Goal: Task Accomplishment & Management: Use online tool/utility

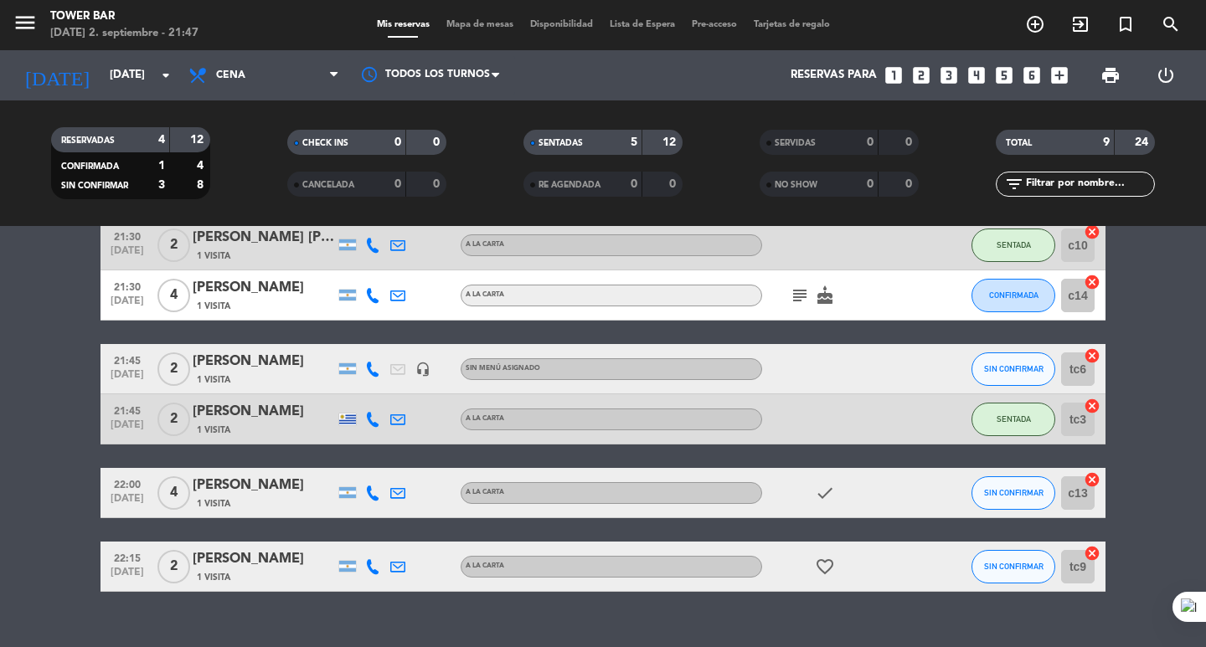
scroll to position [332, 0]
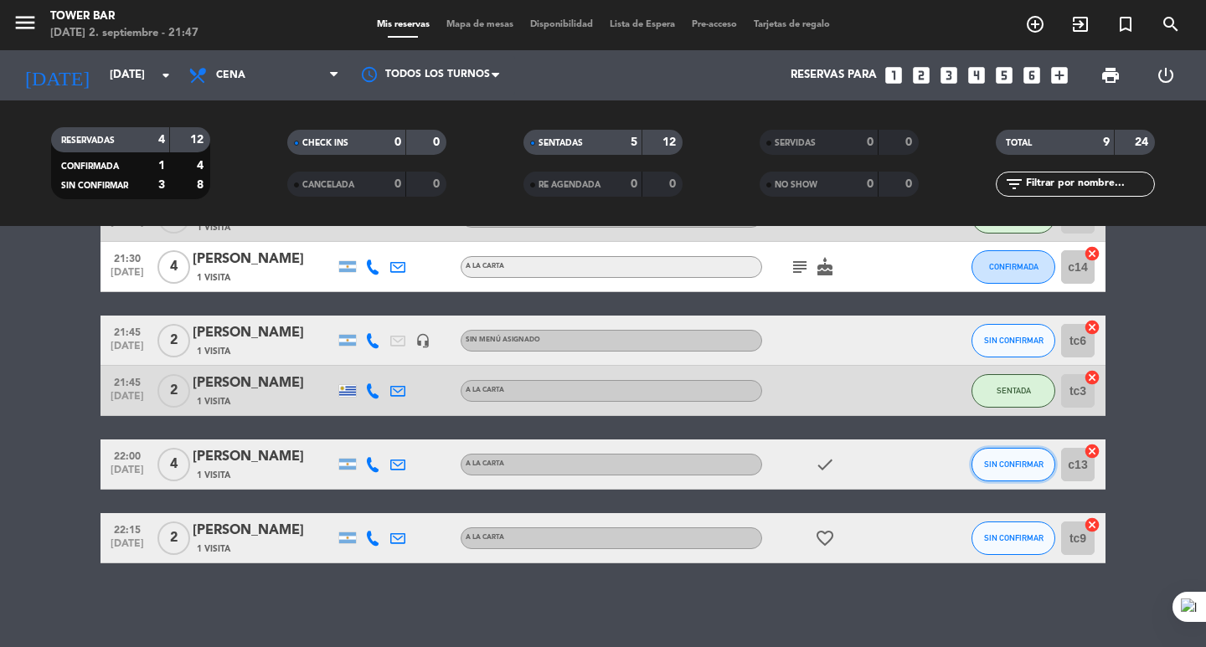
click at [994, 460] on button "SIN CONFIRMAR" at bounding box center [1013, 464] width 84 height 33
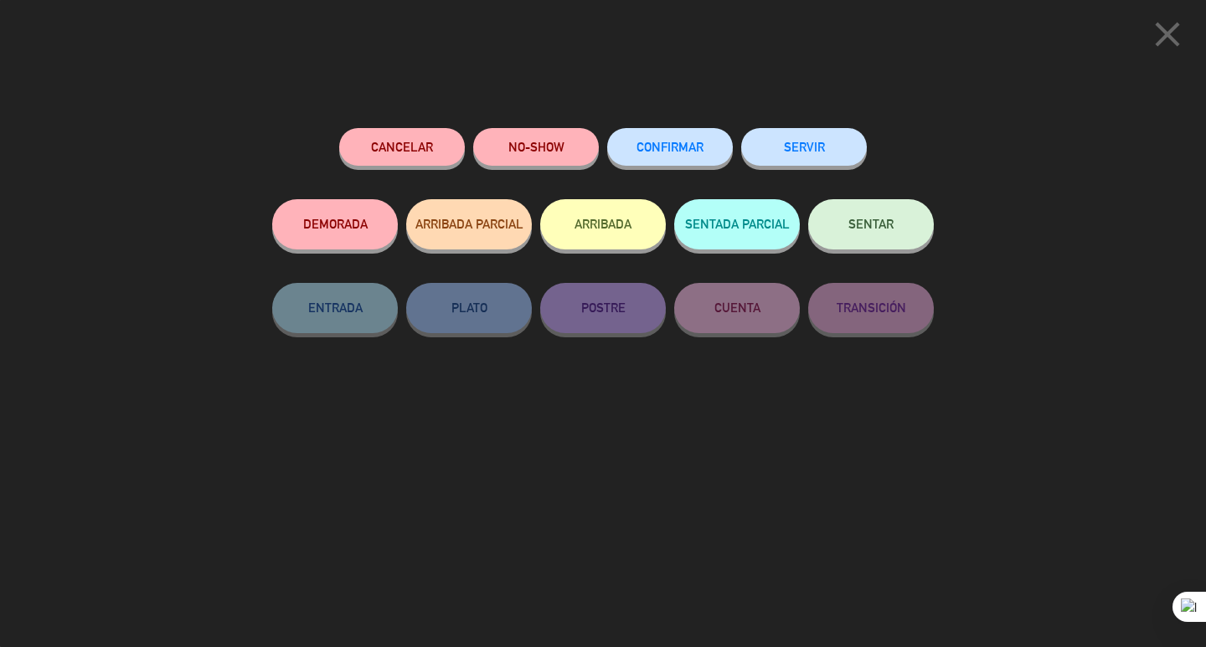
click at [881, 234] on button "SENTAR" at bounding box center [871, 224] width 126 height 50
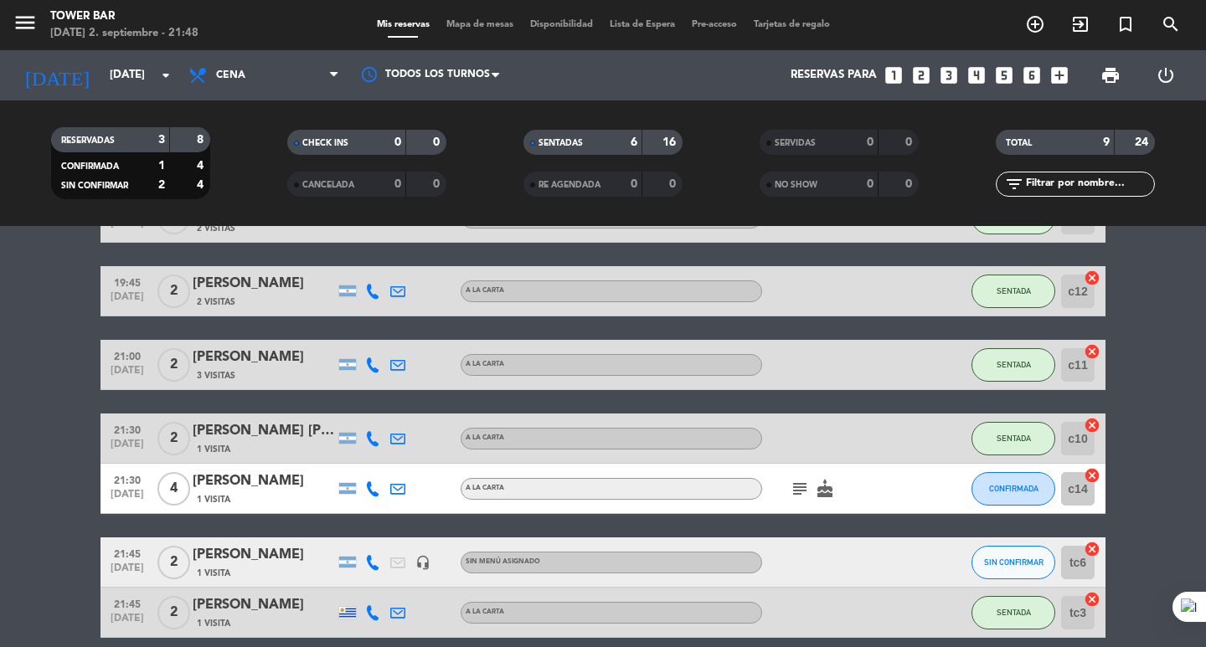
scroll to position [81, 0]
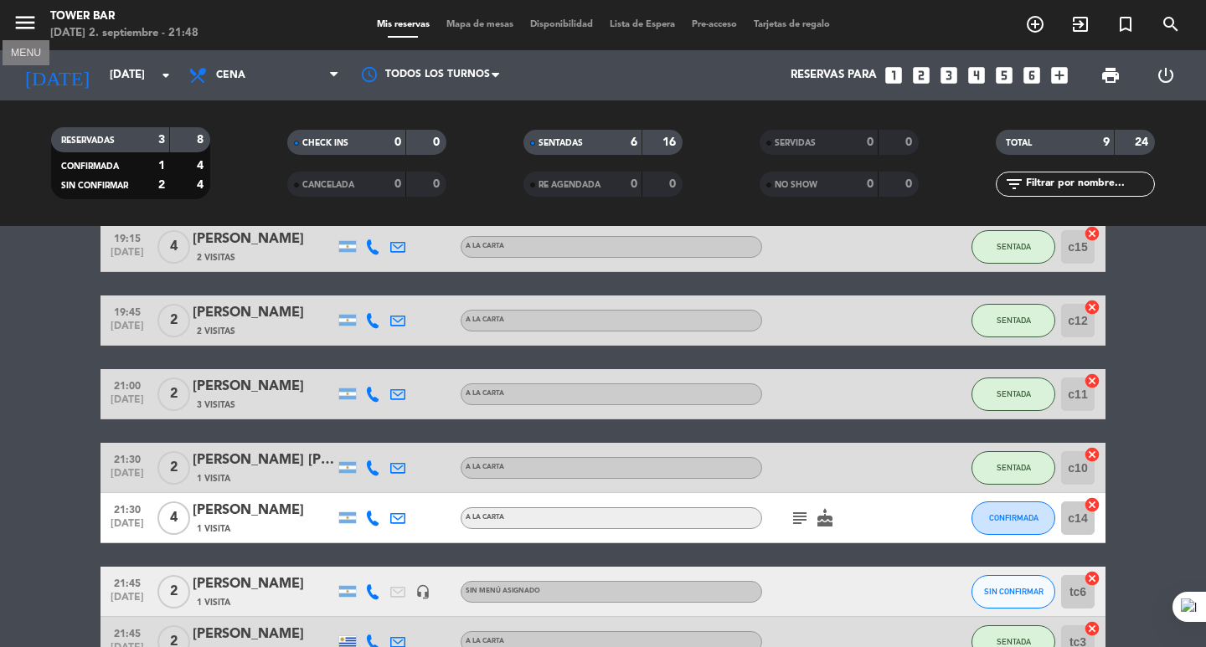
click at [20, 14] on icon "menu" at bounding box center [25, 22] width 25 height 25
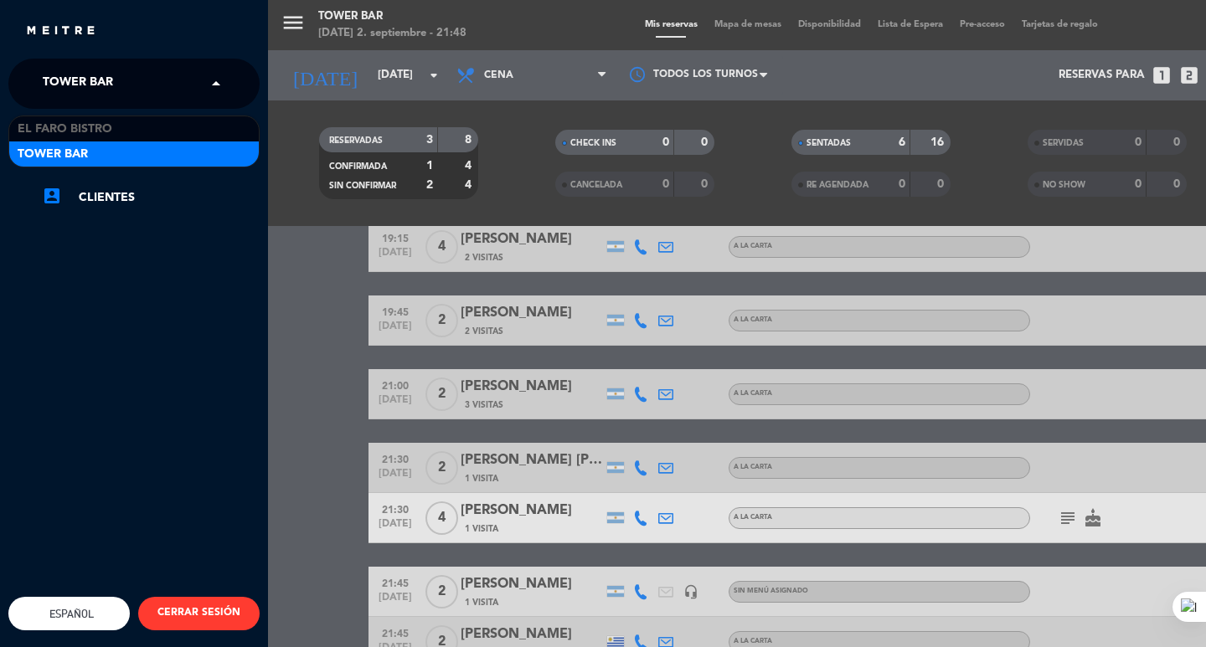
click at [216, 80] on span at bounding box center [220, 83] width 28 height 35
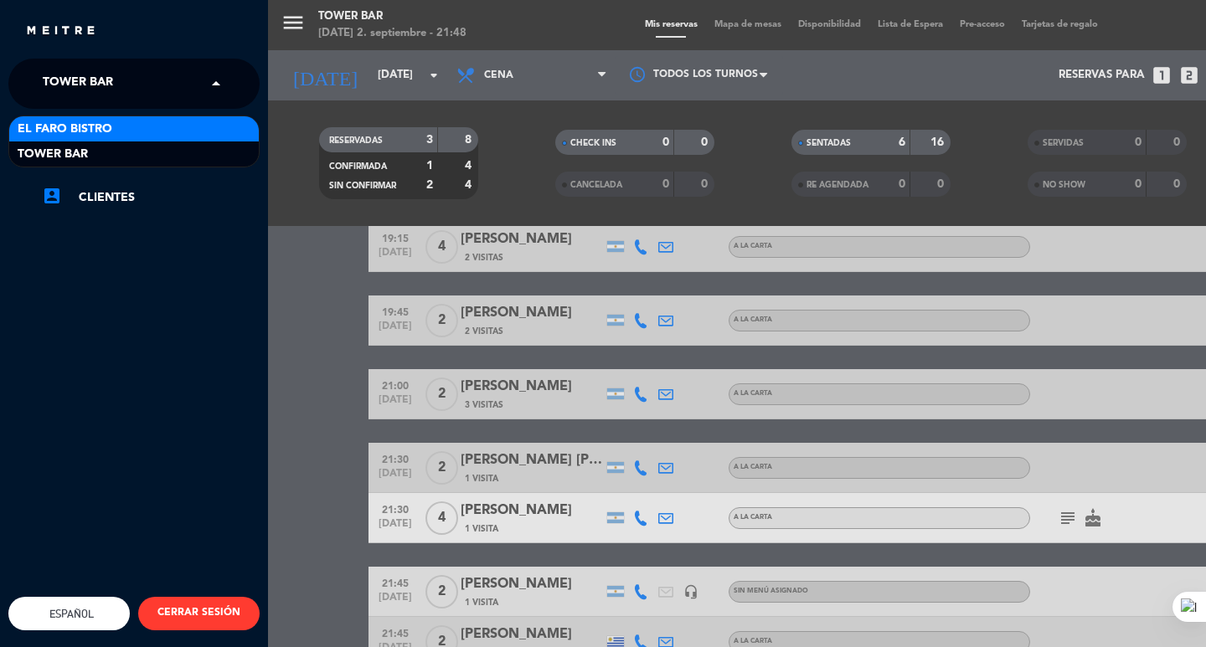
click at [181, 122] on div "El Faro Bistro" at bounding box center [134, 128] width 250 height 25
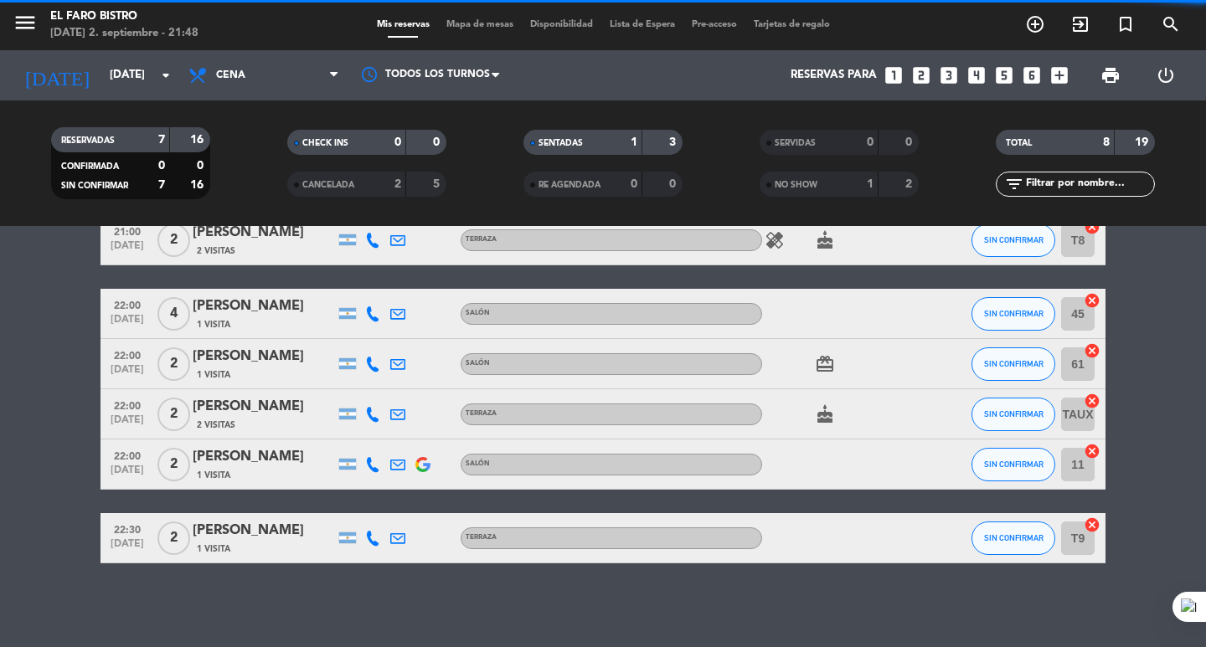
scroll to position [188, 0]
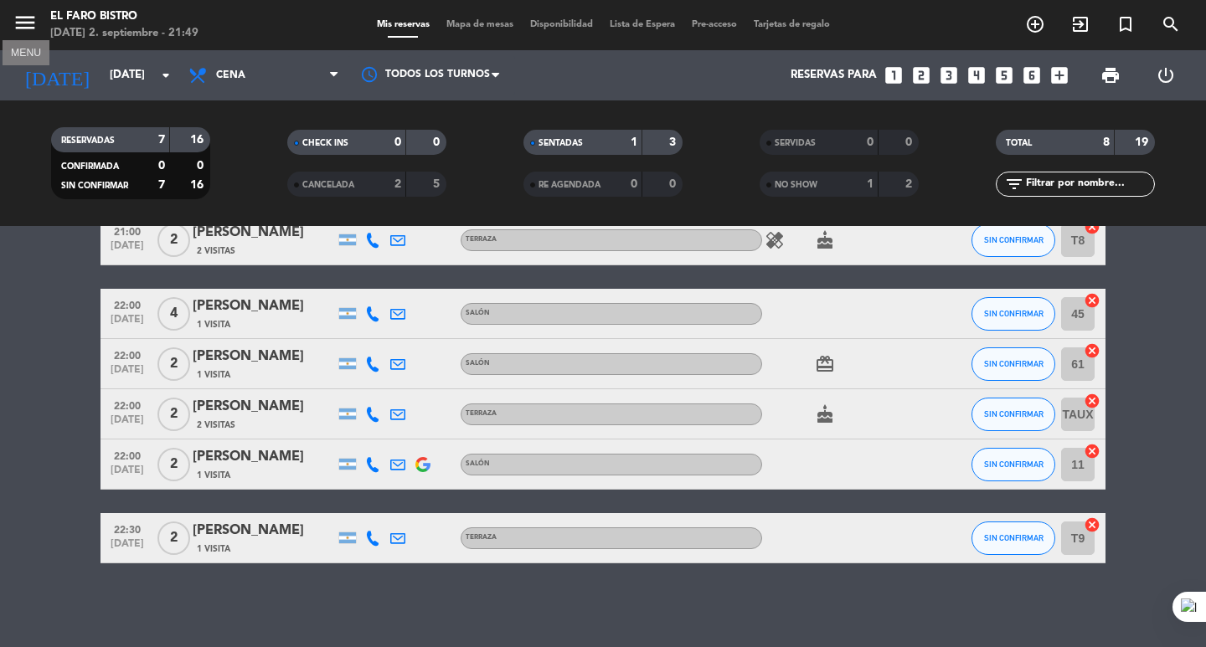
click at [18, 13] on icon "menu" at bounding box center [25, 22] width 25 height 25
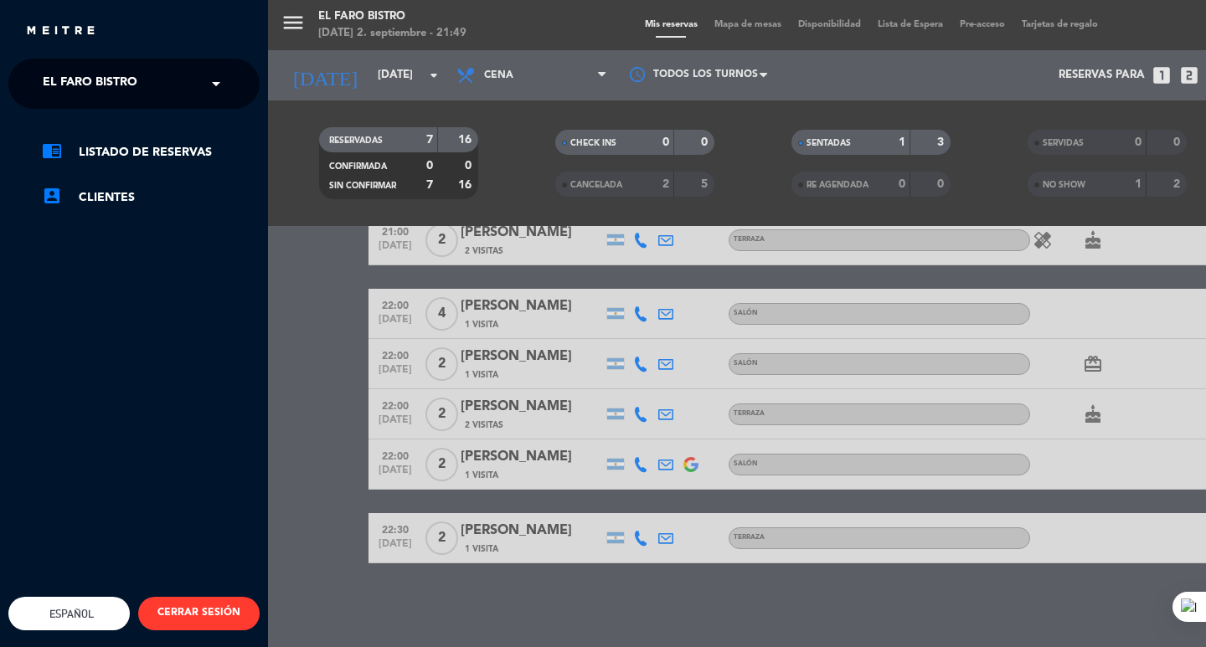
click at [214, 73] on span at bounding box center [220, 83] width 28 height 35
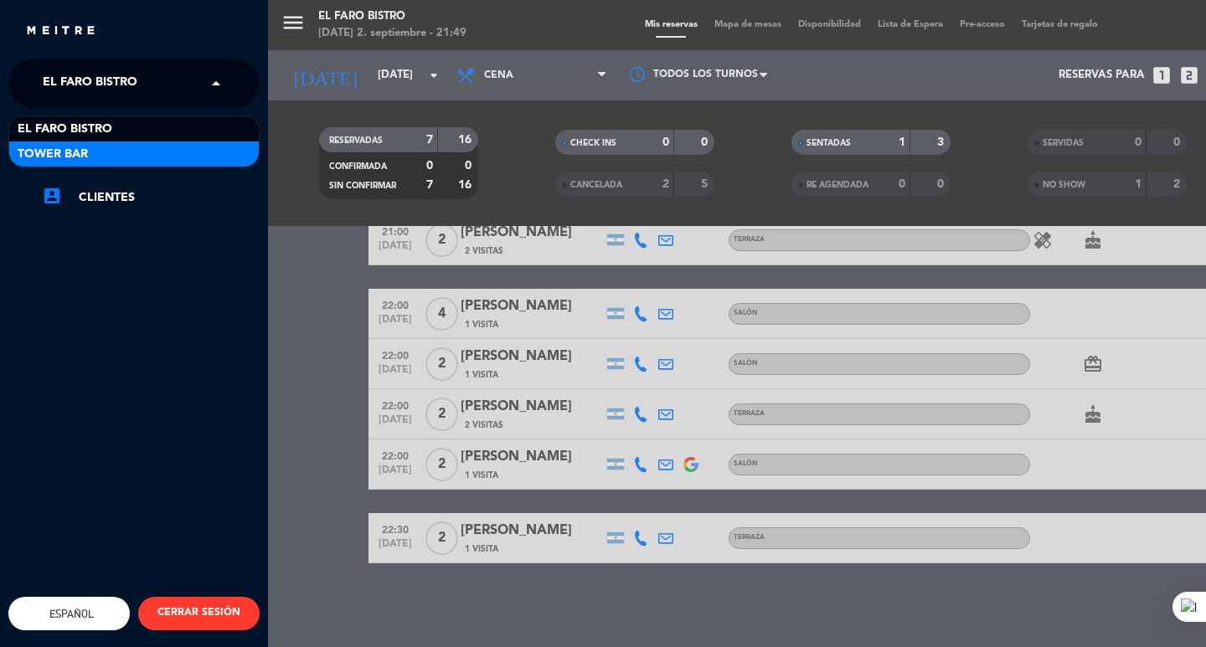
click at [190, 147] on div "Tower Bar" at bounding box center [134, 154] width 250 height 25
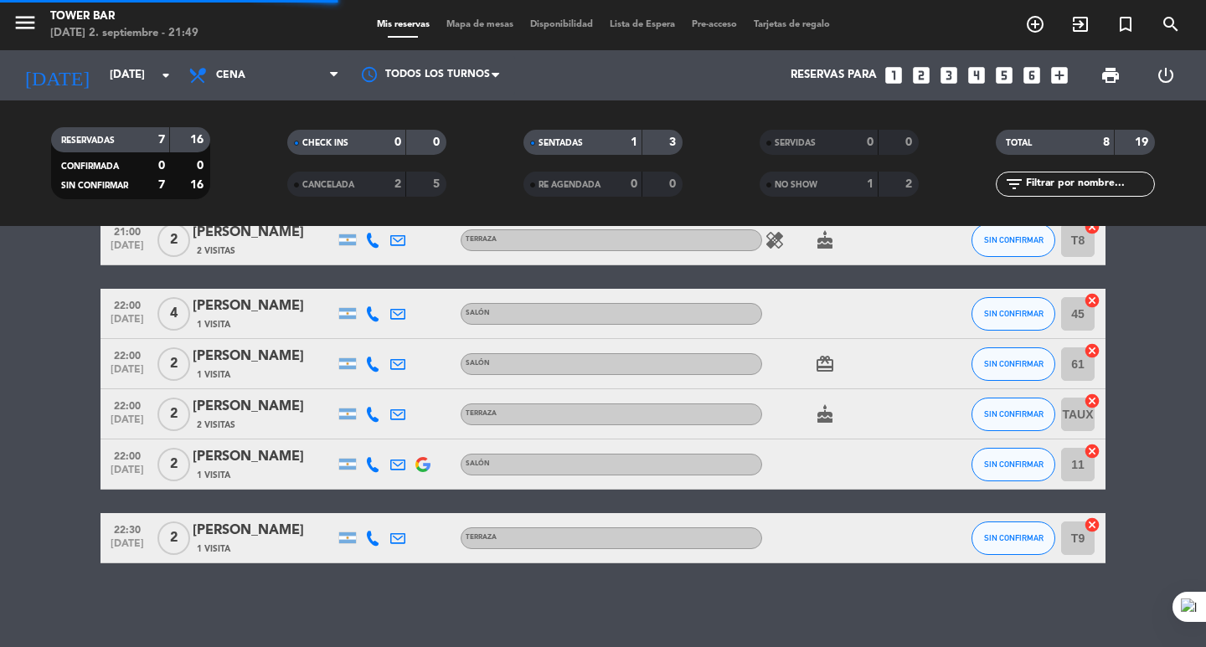
scroll to position [332, 0]
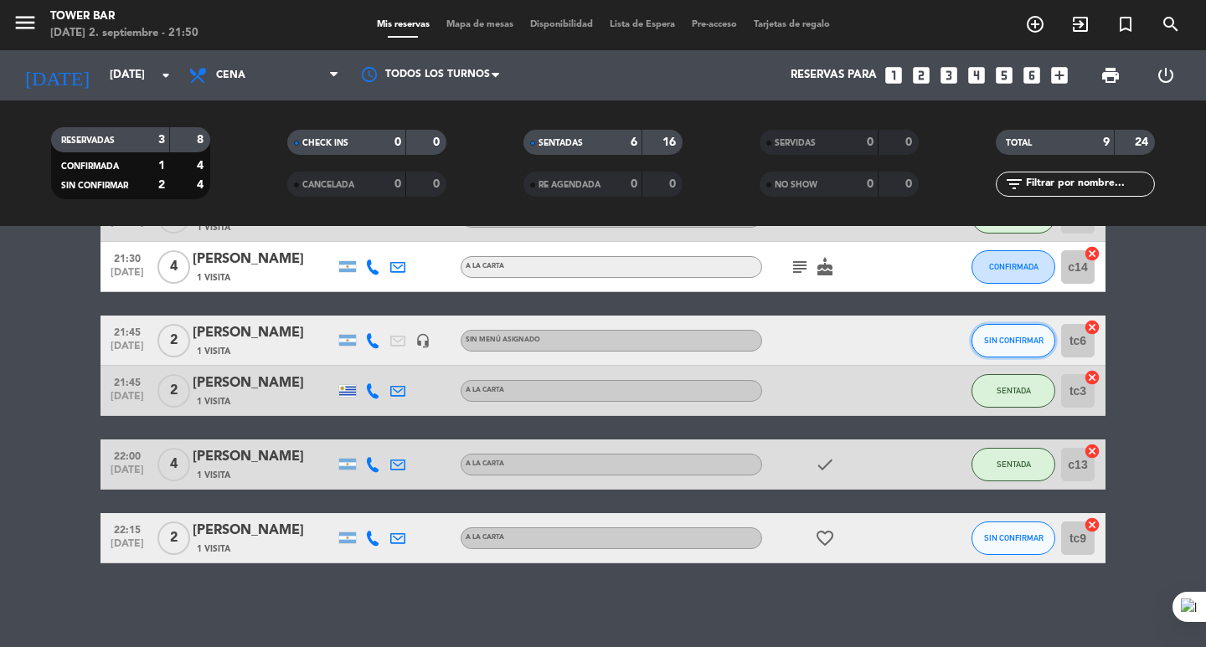
click at [981, 339] on button "SIN CONFIRMAR" at bounding box center [1013, 340] width 84 height 33
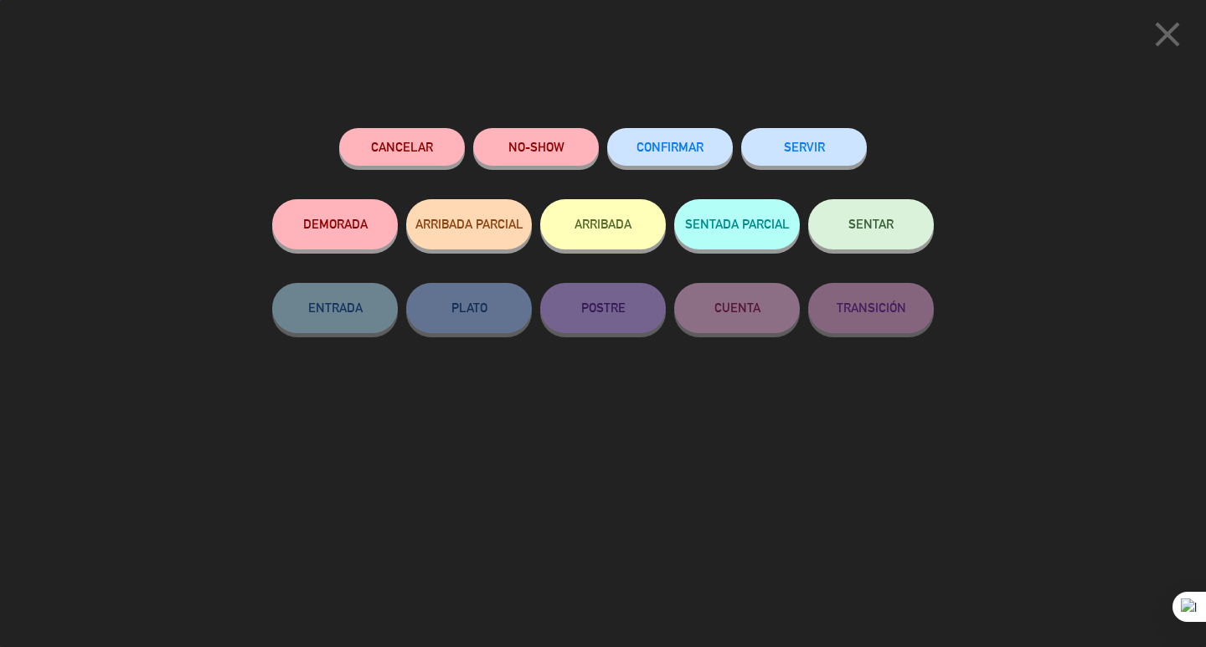
click at [889, 223] on span "SENTAR" at bounding box center [870, 224] width 45 height 14
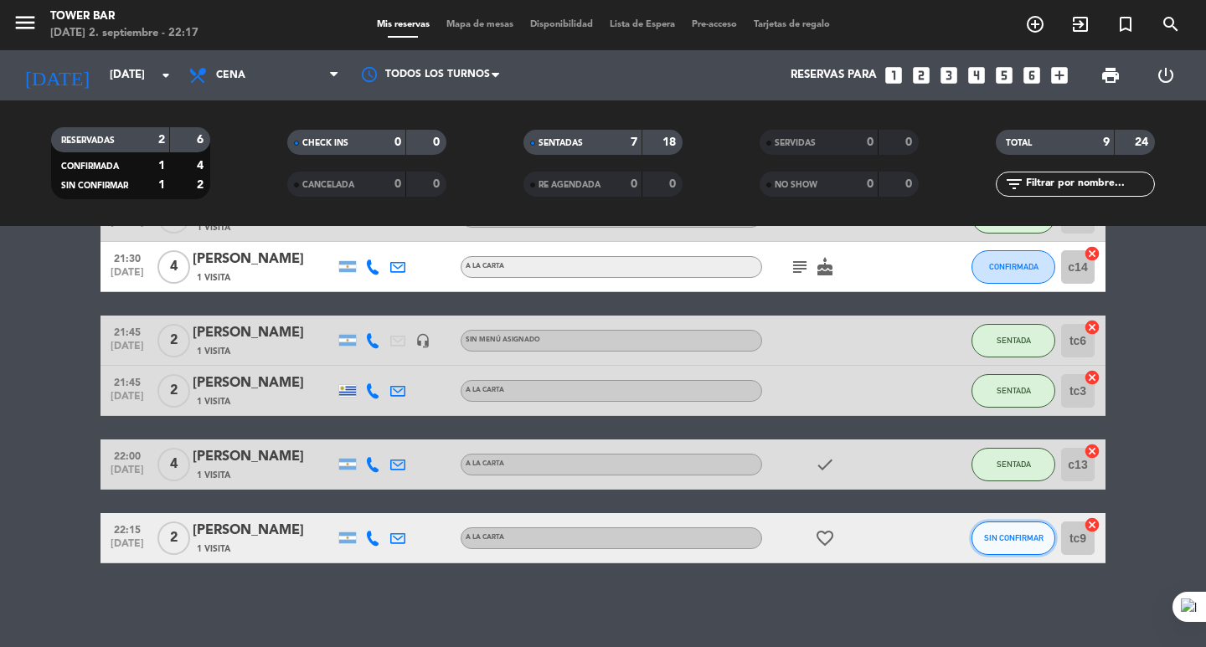
click at [1006, 541] on span "SIN CONFIRMAR" at bounding box center [1013, 537] width 59 height 9
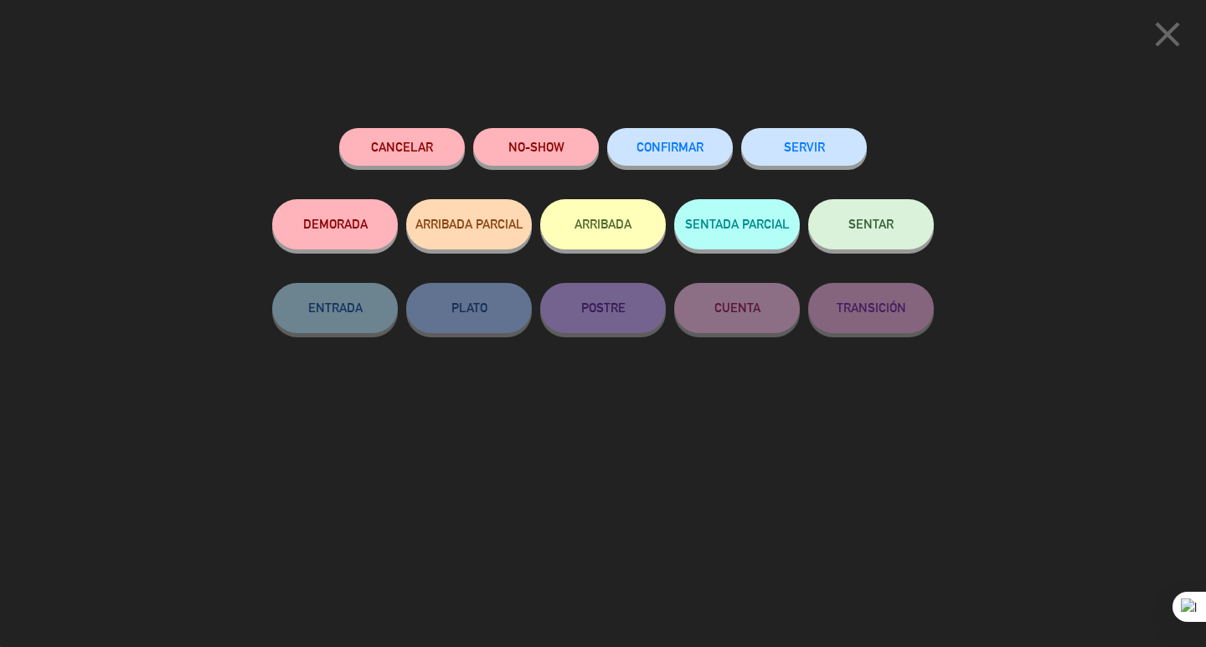
click at [862, 238] on button "SENTAR" at bounding box center [871, 224] width 126 height 50
